Goal: Information Seeking & Learning: Find specific page/section

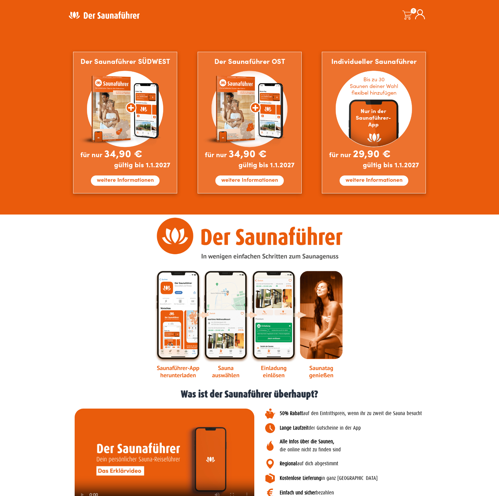
scroll to position [483, 0]
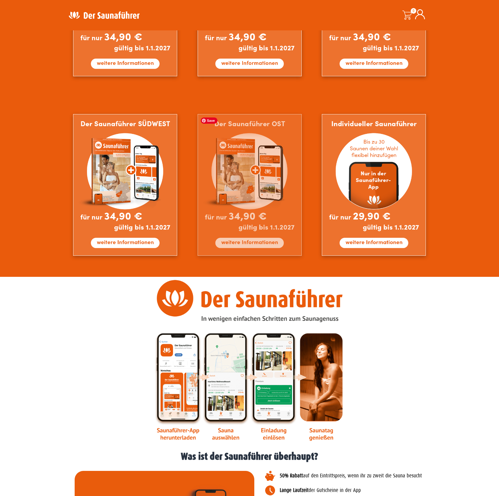
click at [256, 184] on img at bounding box center [250, 185] width 104 height 142
click at [246, 199] on img at bounding box center [250, 185] width 104 height 142
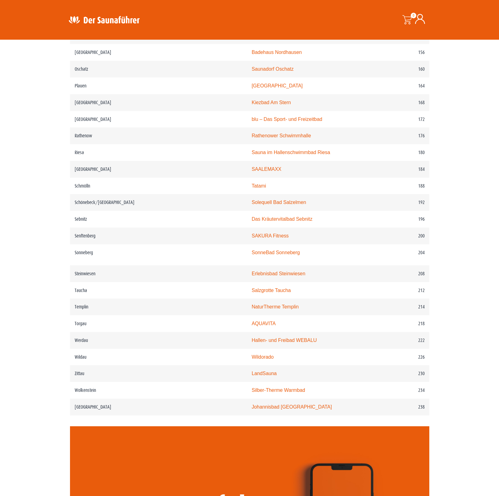
scroll to position [1058, 0]
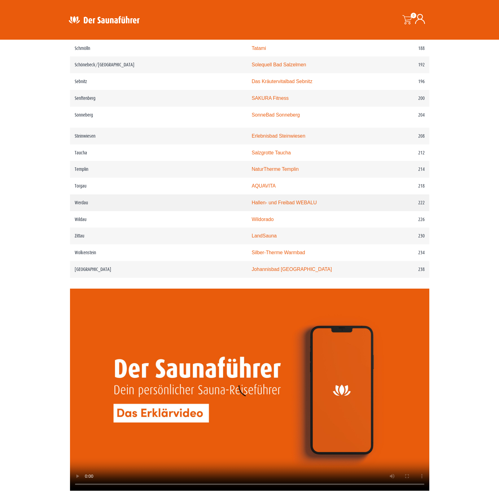
click at [252, 204] on link "Hallen- und Freibad WEBALU" at bounding box center [284, 202] width 65 height 5
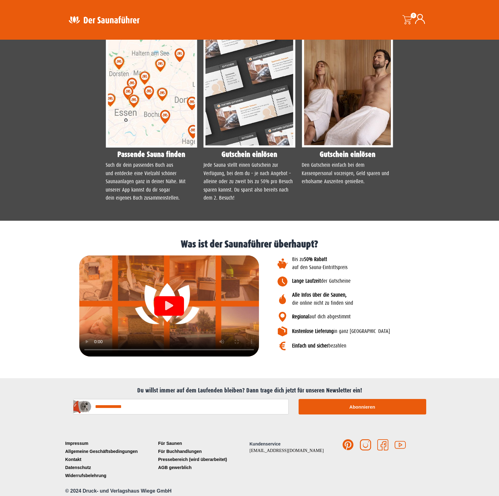
scroll to position [489, 0]
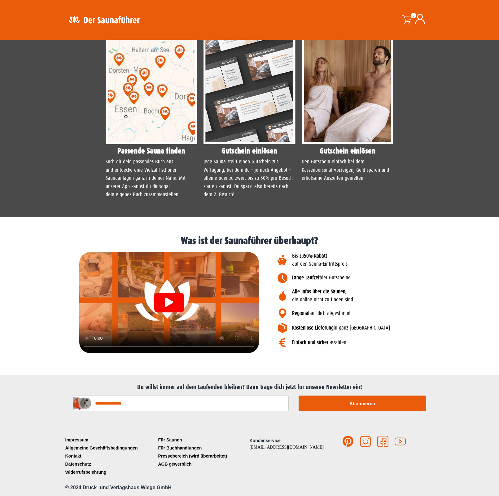
click at [166, 298] on icon "Video abspielen" at bounding box center [169, 301] width 8 height 9
click at [80, 439] on link "Impressum" at bounding box center [110, 440] width 93 height 8
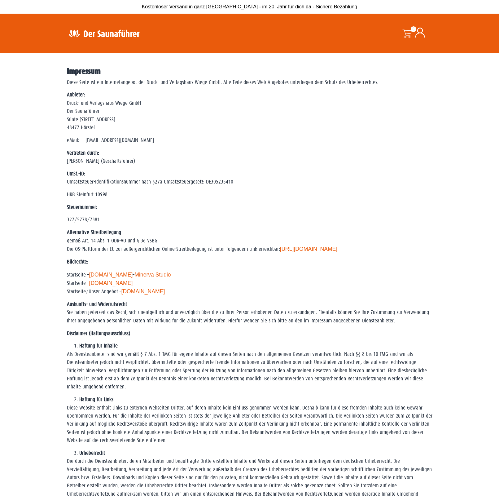
click at [90, 33] on img at bounding box center [104, 33] width 81 height 12
